Goal: Task Accomplishment & Management: Manage account settings

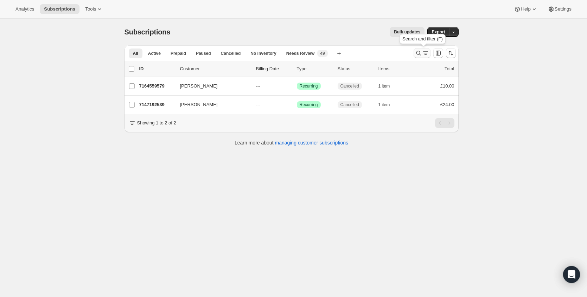
click at [419, 54] on icon "Search and filter results" at bounding box center [418, 53] width 5 height 5
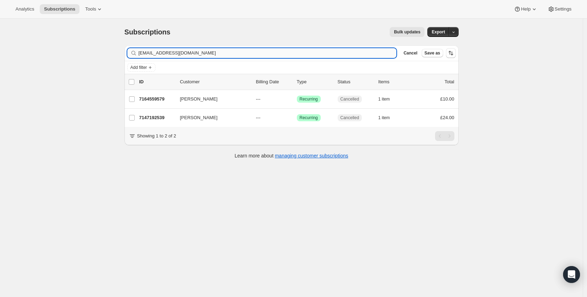
click at [267, 56] on input "[EMAIL_ADDRESS][DOMAIN_NAME]" at bounding box center [268, 53] width 258 height 10
type input "[EMAIL_ADDRESS][DOMAIN_NAME]"
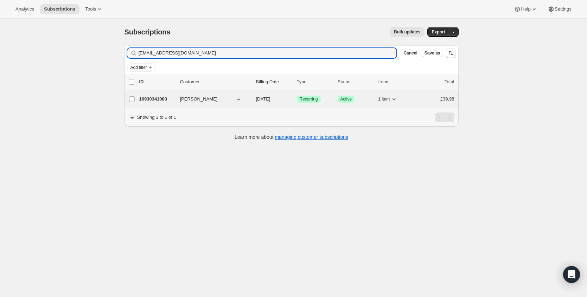
click at [159, 96] on p "16930341083" at bounding box center [156, 99] width 35 height 7
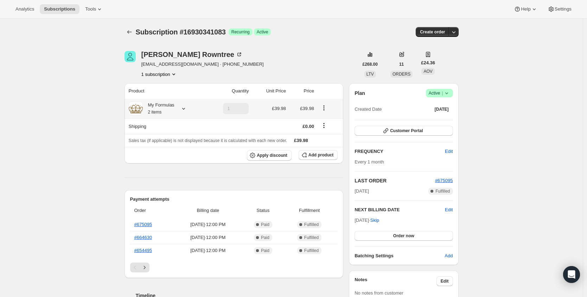
click at [326, 107] on icon "Product actions" at bounding box center [323, 107] width 7 height 7
click at [321, 143] on span "Edit box" at bounding box center [324, 145] width 43 height 7
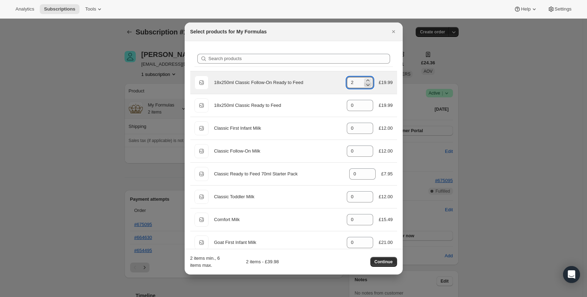
click at [366, 84] on icon ":rek:" at bounding box center [368, 85] width 4 height 2
type input "1"
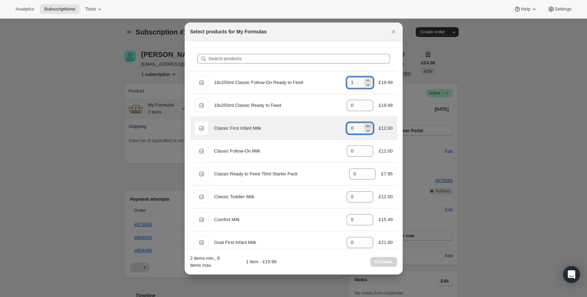
click at [364, 126] on icon ":rek:" at bounding box center [367, 126] width 7 height 7
type input "2"
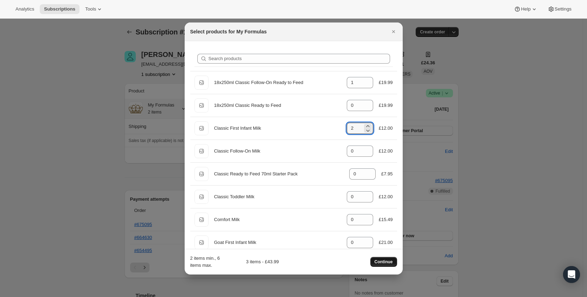
click at [386, 264] on span "Continue" at bounding box center [383, 262] width 18 height 6
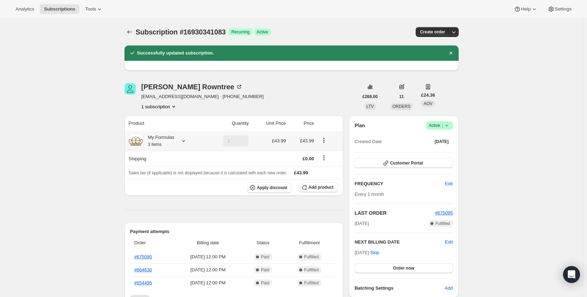
click at [170, 140] on div "My Formulas 3 items" at bounding box center [159, 141] width 32 height 14
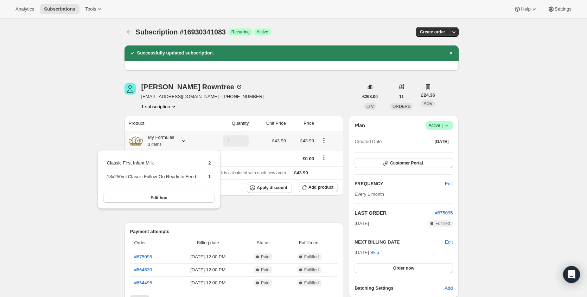
click at [145, 166] on td "Classic First Infant Milk" at bounding box center [152, 165] width 90 height 13
copy td "Classic First Infant Milk"
click at [153, 179] on td "18x250ml Classic Follow-On Ready to Feed" at bounding box center [152, 179] width 90 height 13
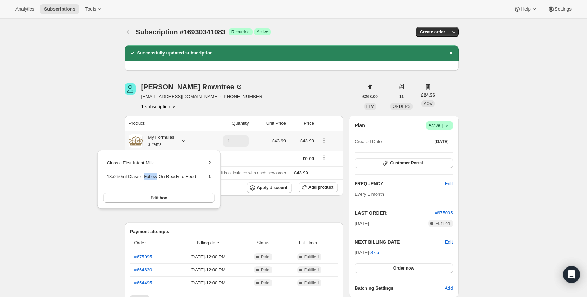
click at [153, 179] on td "18x250ml Classic Follow-On Ready to Feed" at bounding box center [152, 179] width 90 height 13
copy td "18x250ml Classic Follow-On Ready to Feed"
